Goal: Task Accomplishment & Management: Use online tool/utility

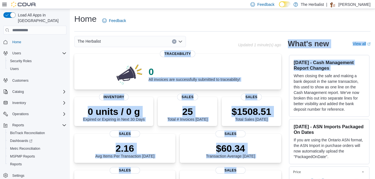
drag, startPoint x: 243, startPoint y: 60, endPoint x: 298, endPoint y: 77, distance: 57.4
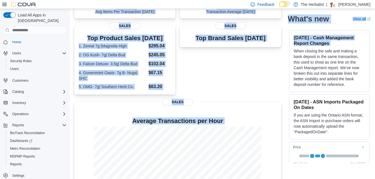
scroll to position [134, 0]
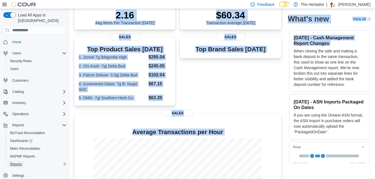
click at [22, 162] on span "Reports" at bounding box center [16, 164] width 12 height 4
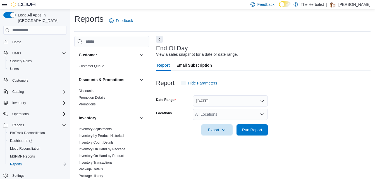
scroll to position [7, 0]
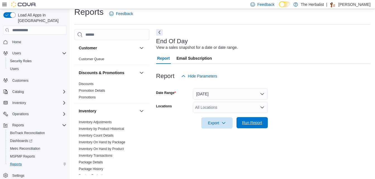
click at [256, 124] on span "Run Report" at bounding box center [252, 123] width 20 height 6
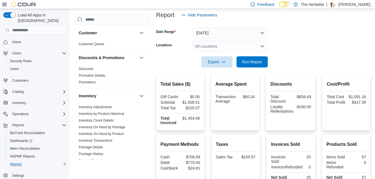
scroll to position [72, 0]
